Goal: Task Accomplishment & Management: Complete application form

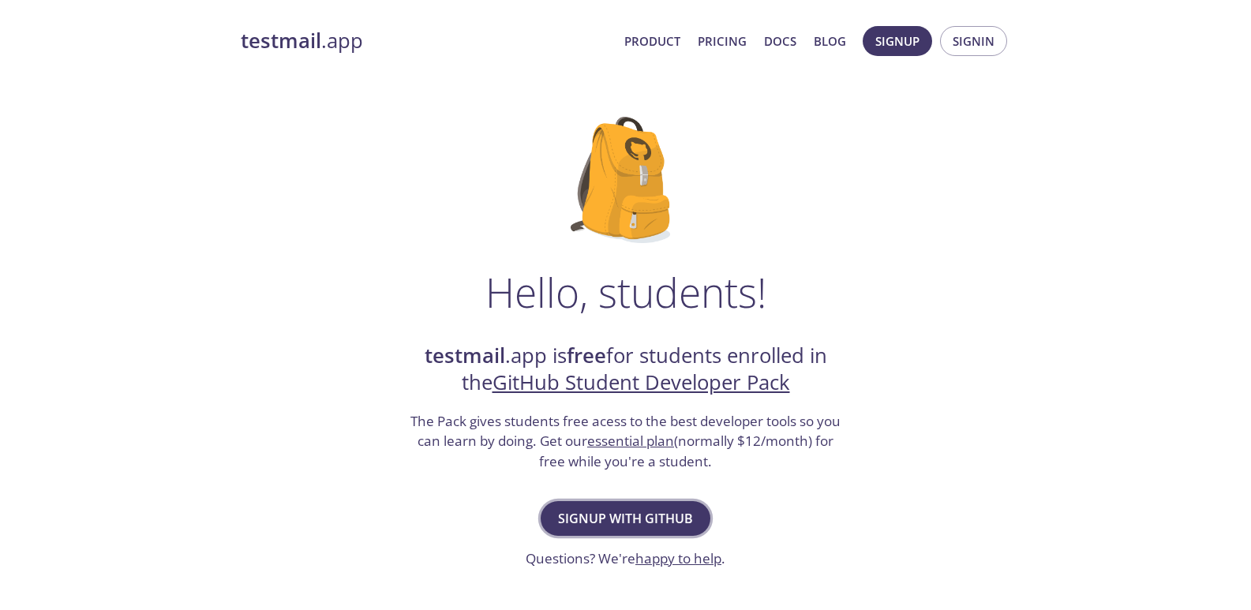
click at [581, 528] on span "Signup with GitHub" at bounding box center [625, 518] width 135 height 22
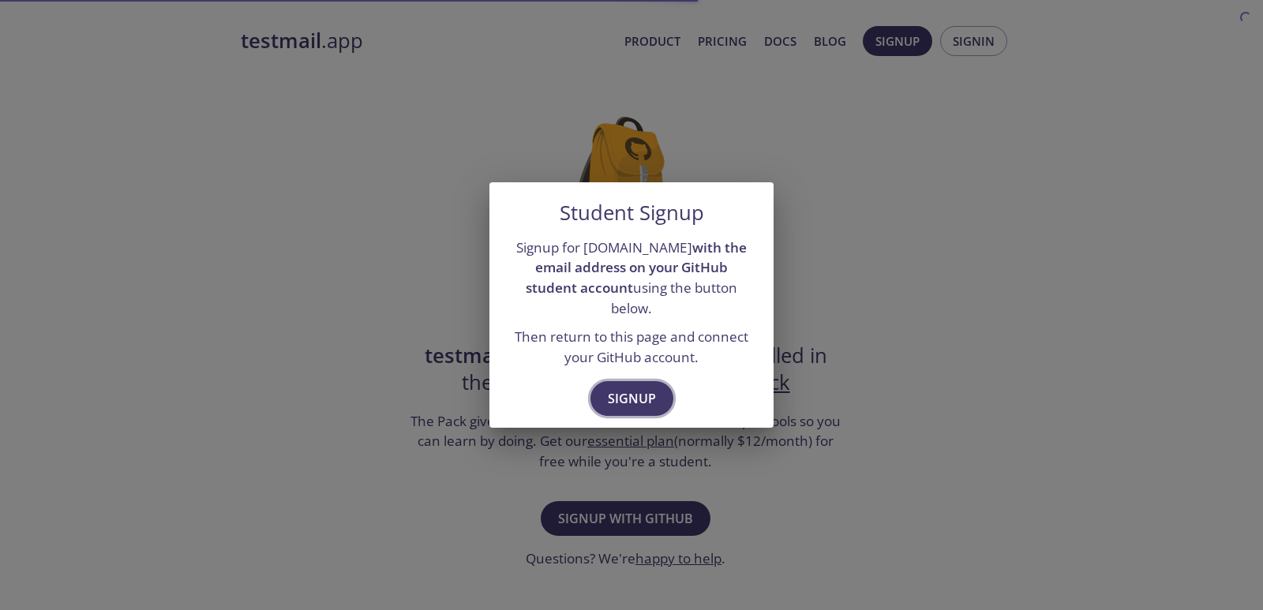
click at [664, 397] on button "Signup" at bounding box center [631, 398] width 83 height 35
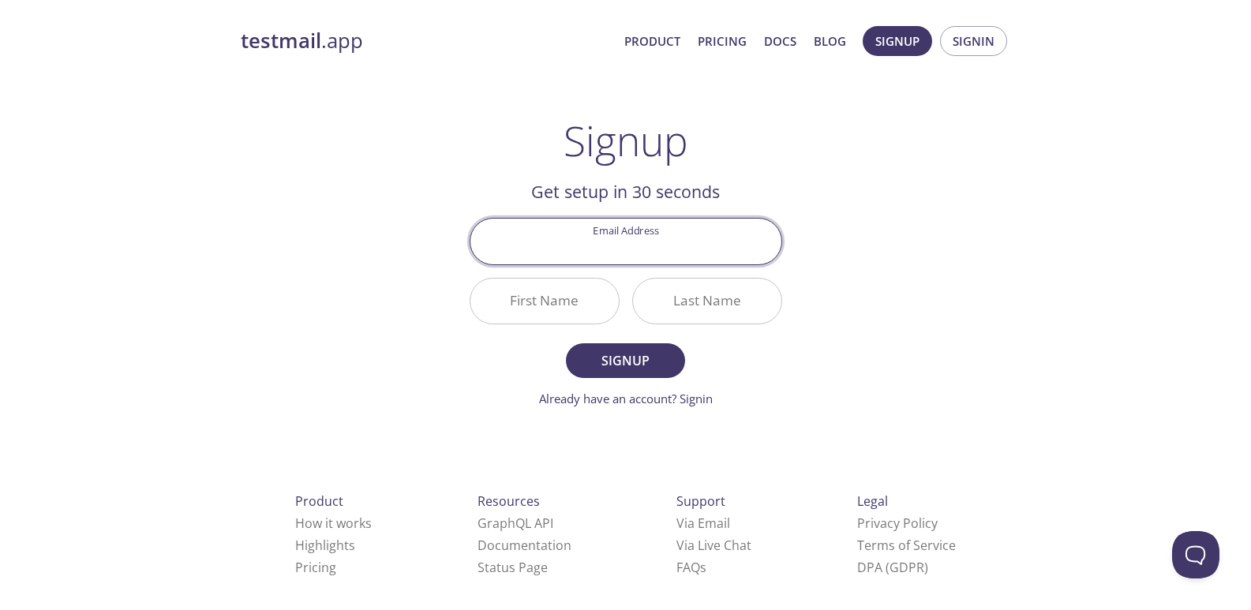
click at [620, 235] on input "Email Address" at bounding box center [625, 241] width 311 height 45
type input "[PERSON_NAME][EMAIL_ADDRESS][DOMAIN_NAME]"
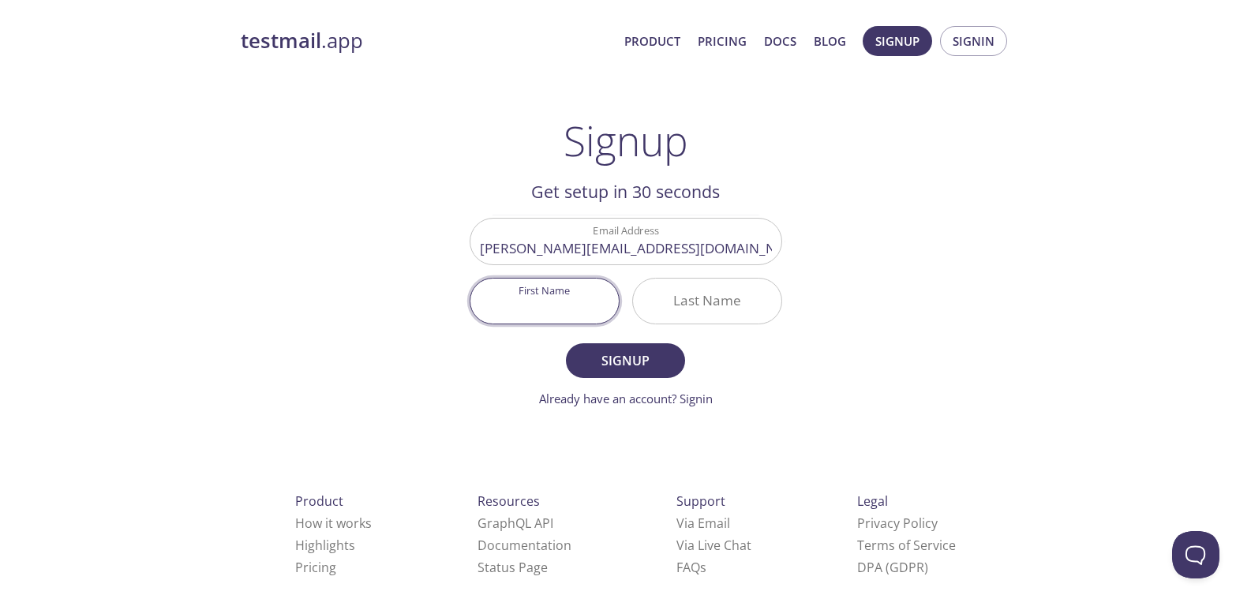
click at [563, 320] on input "First Name" at bounding box center [544, 301] width 148 height 45
type input "[DEMOGRAPHIC_DATA]"
click at [566, 343] on button "Signup" at bounding box center [625, 360] width 118 height 35
click at [709, 295] on input "Last Name Required" at bounding box center [707, 301] width 148 height 45
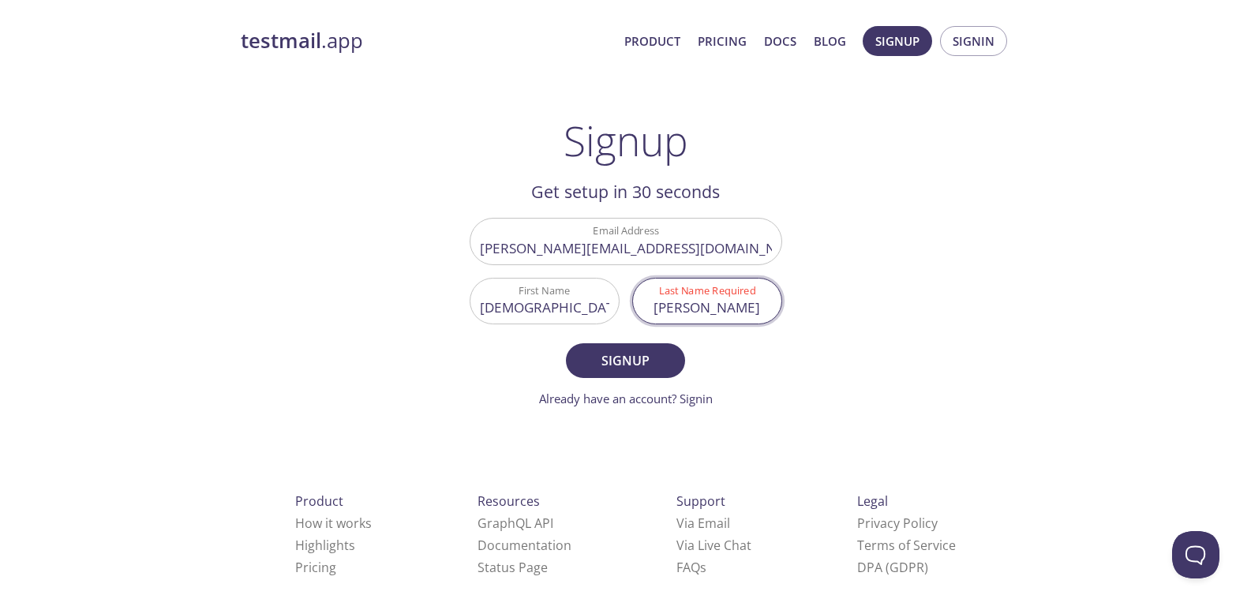
type input "[PERSON_NAME]"
click at [566, 343] on button "Signup" at bounding box center [625, 360] width 118 height 35
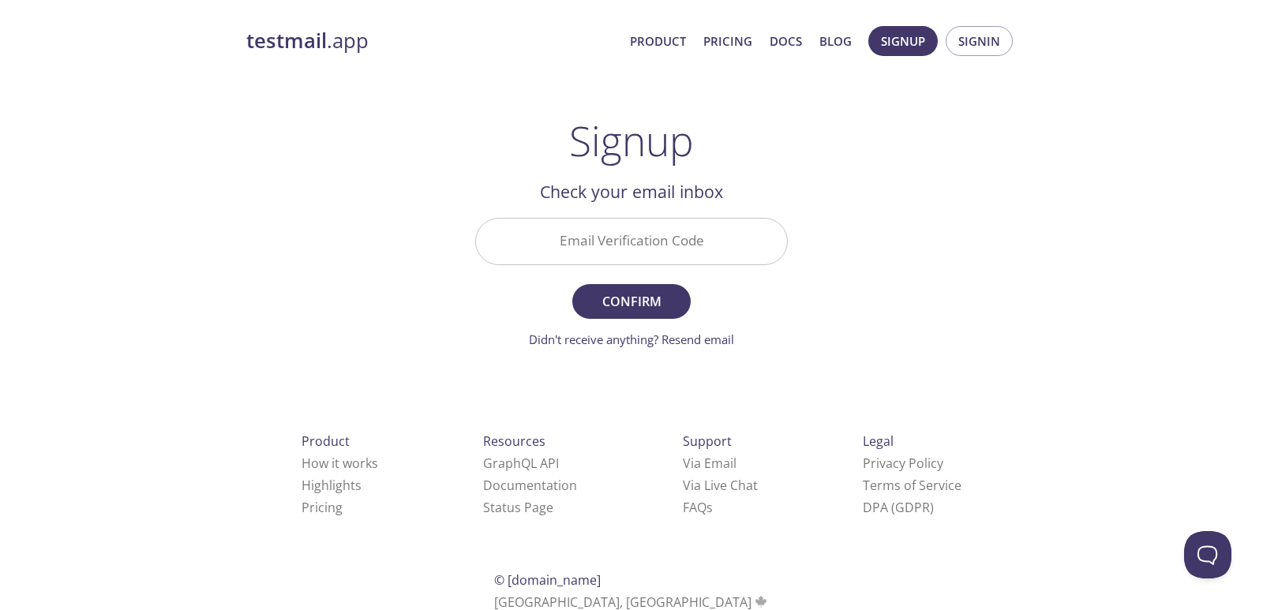
click at [661, 240] on input "Email Verification Code" at bounding box center [631, 241] width 311 height 45
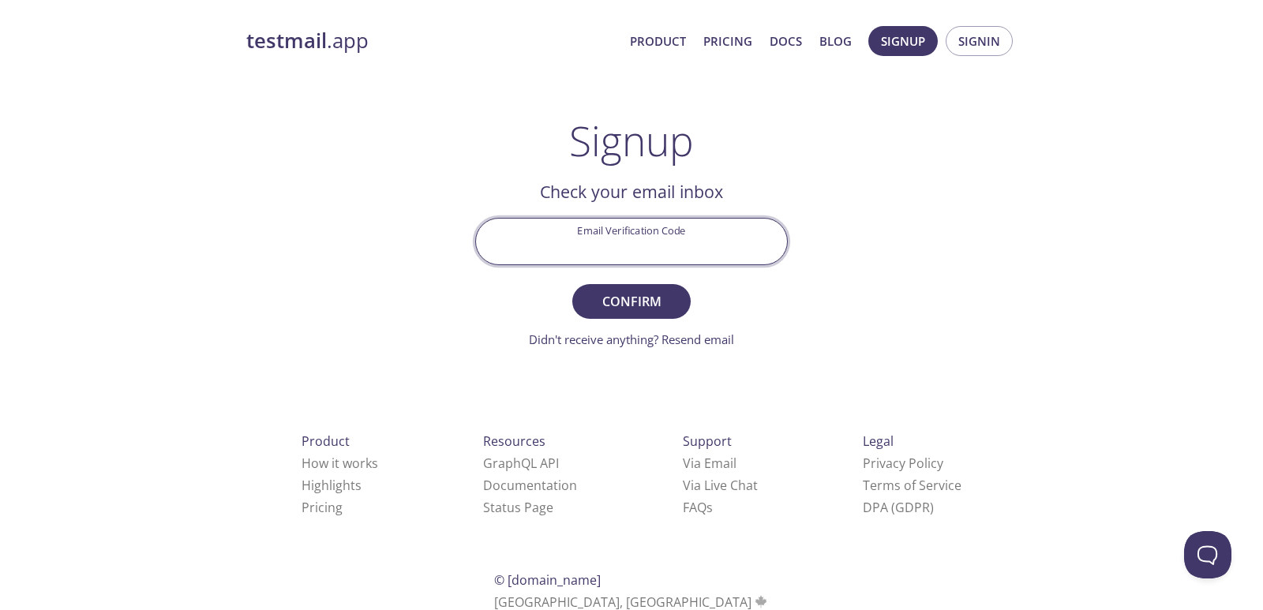
paste input "LS1VZCZ"
type input "LS1VZCZ"
click at [614, 290] on span "Confirm" at bounding box center [631, 301] width 84 height 22
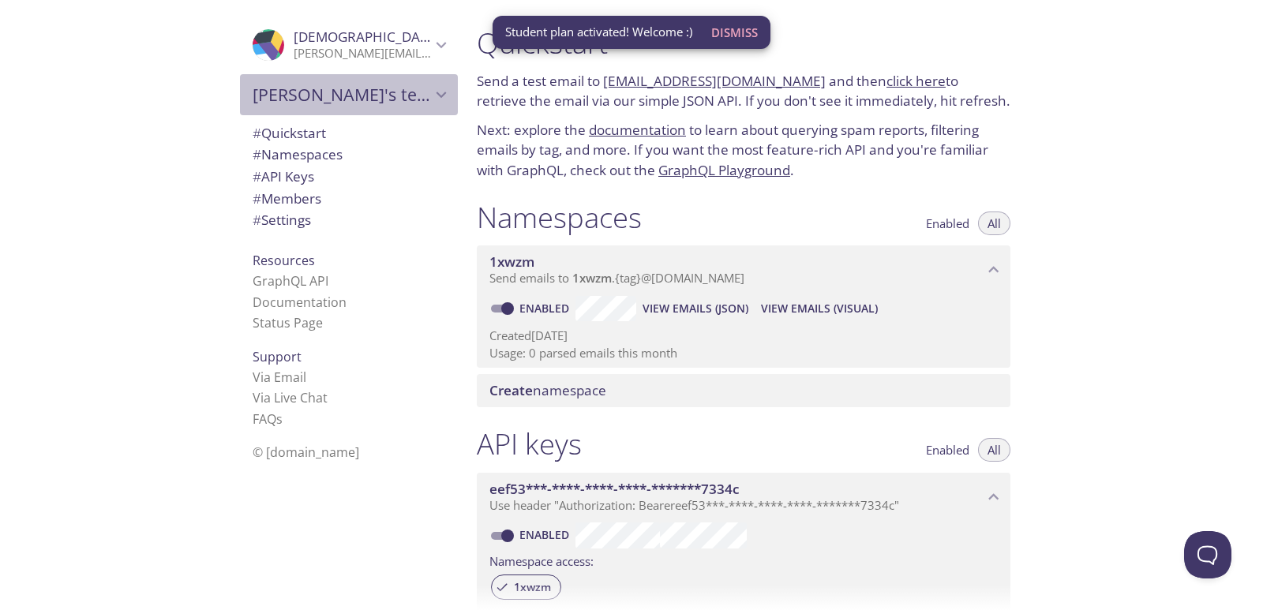
click at [402, 99] on span "Muhammad's team" at bounding box center [342, 95] width 178 height 22
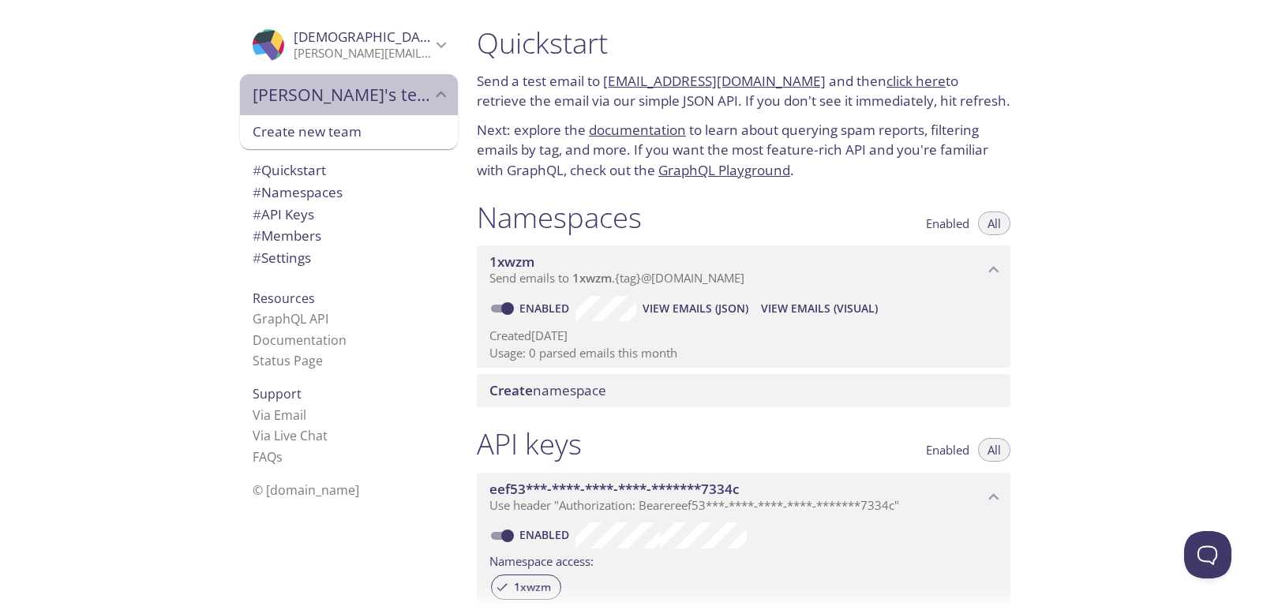
click at [402, 98] on span "Muhammad's team" at bounding box center [342, 95] width 178 height 22
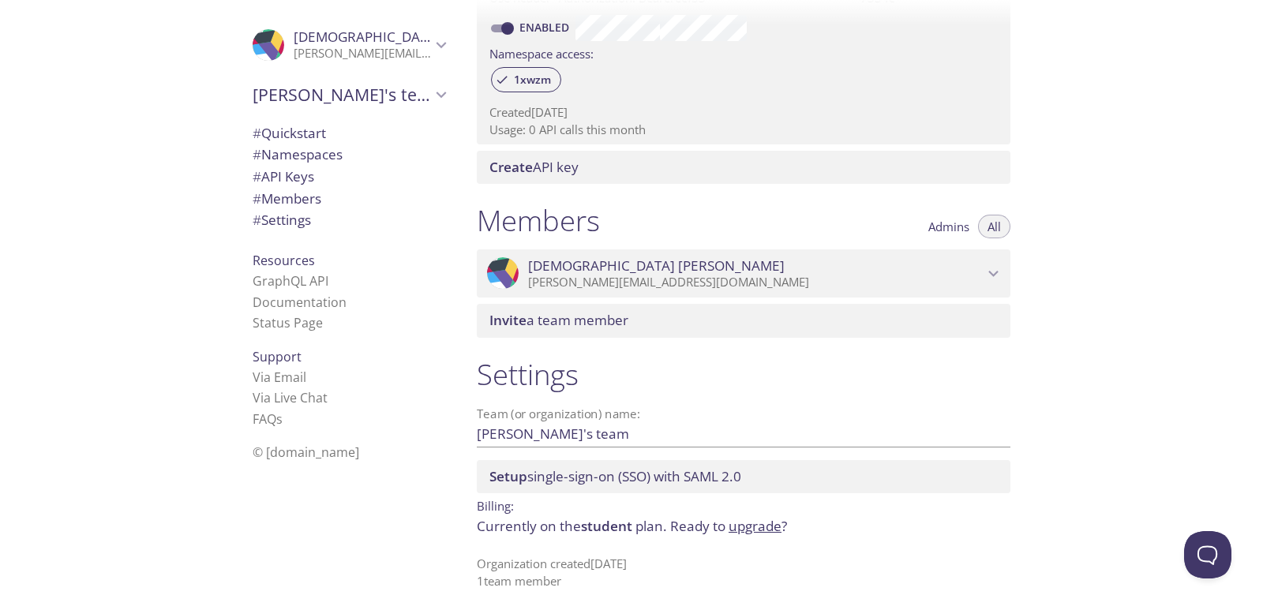
scroll to position [512, 0]
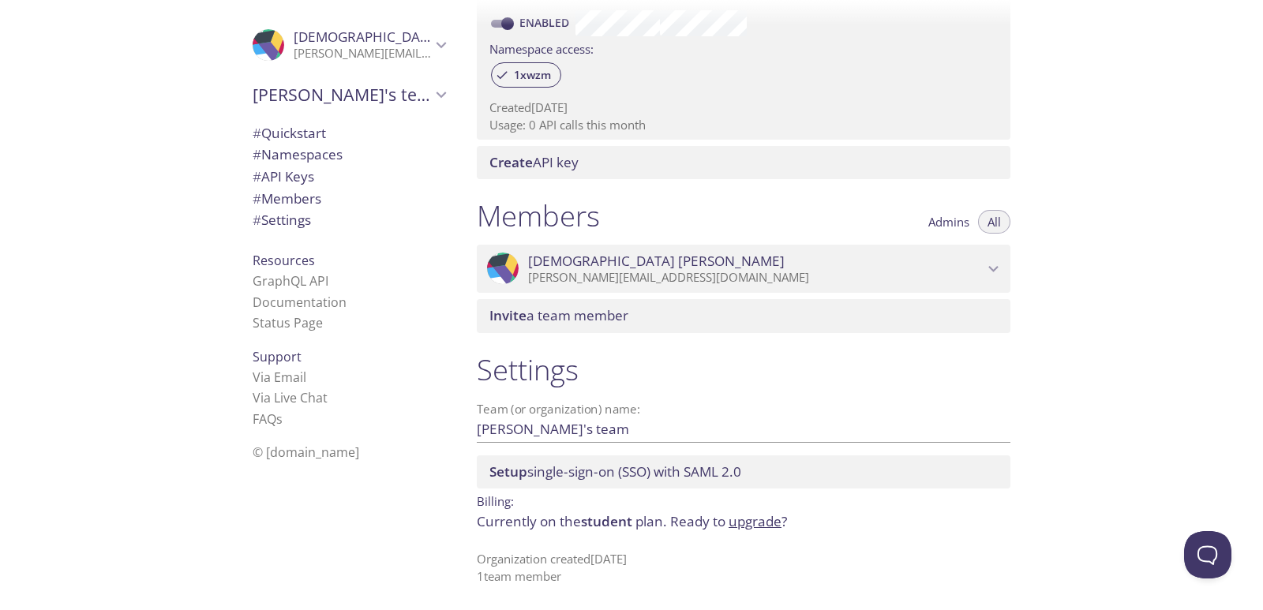
click at [939, 230] on button "Admins" at bounding box center [949, 222] width 60 height 24
click at [992, 231] on button "All" at bounding box center [994, 222] width 32 height 24
